Goal: Information Seeking & Learning: Find specific page/section

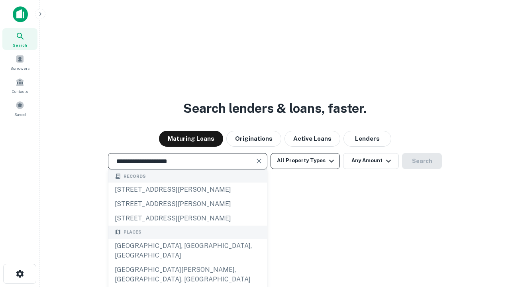
click at [187, 263] on div "[GEOGRAPHIC_DATA], [GEOGRAPHIC_DATA], [GEOGRAPHIC_DATA]" at bounding box center [187, 251] width 159 height 24
type input "**********"
click at [305, 161] on button "All Property Types" at bounding box center [305, 161] width 69 height 16
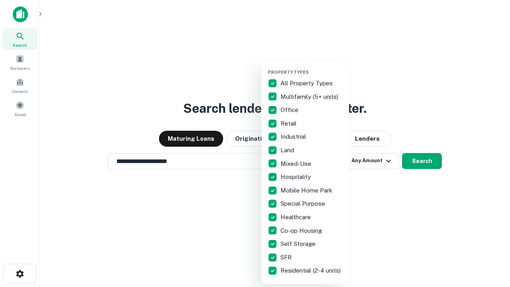
click at [312, 67] on button "button" at bounding box center [312, 67] width 88 height 0
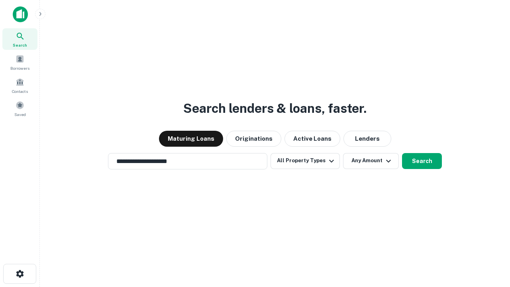
scroll to position [12, 0]
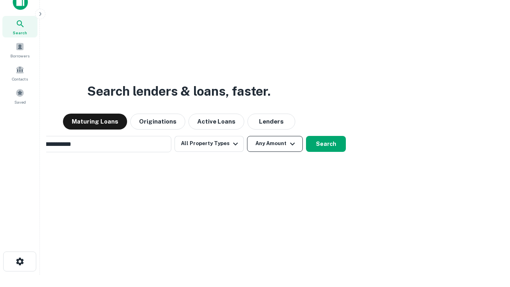
click at [247, 136] on button "Any Amount" at bounding box center [275, 144] width 56 height 16
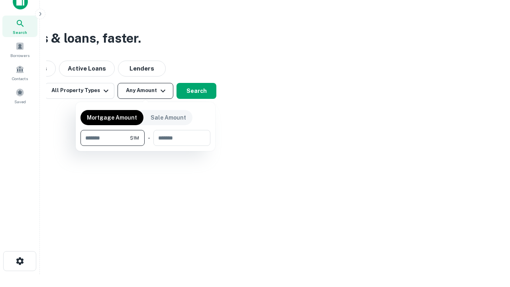
type input "*******"
click at [145, 146] on button "button" at bounding box center [146, 146] width 130 height 0
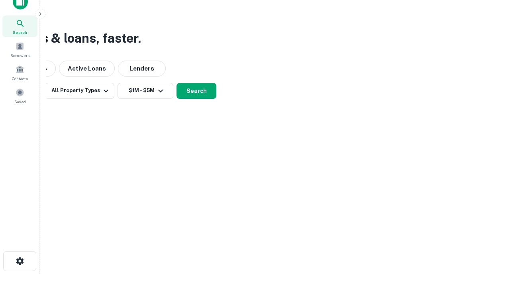
scroll to position [12, 0]
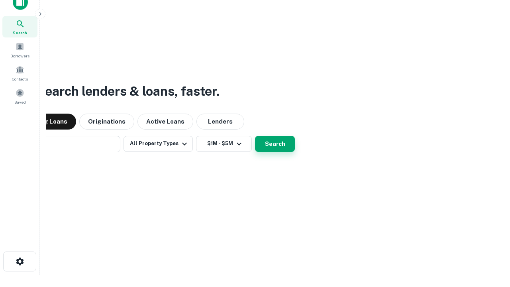
click at [255, 136] on button "Search" at bounding box center [275, 144] width 40 height 16
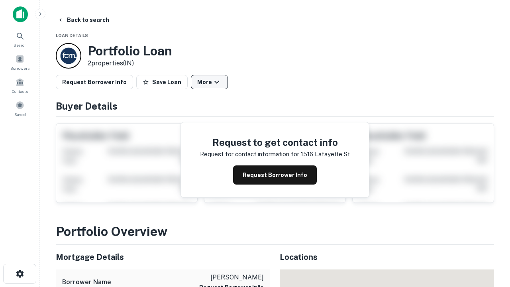
click at [209, 82] on button "More" at bounding box center [209, 82] width 37 height 14
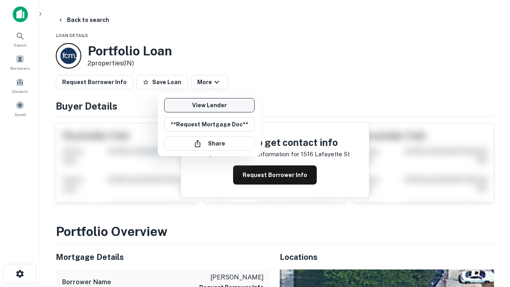
click at [209, 105] on link "View Lender" at bounding box center [209, 105] width 90 height 14
